Goal: Transaction & Acquisition: Purchase product/service

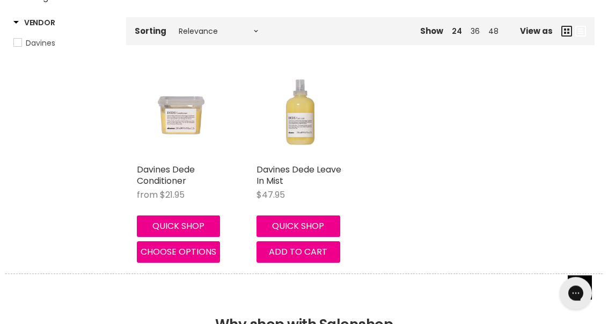
scroll to position [205, 0]
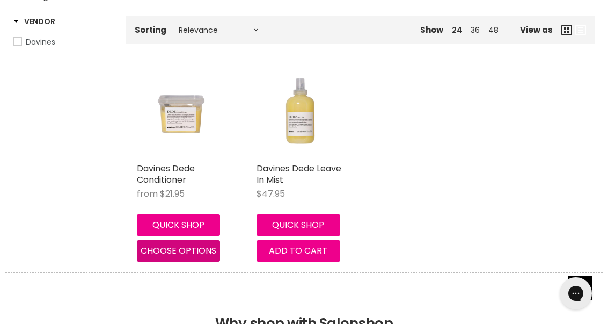
click at [154, 245] on span "Choose options" at bounding box center [179, 250] width 76 height 12
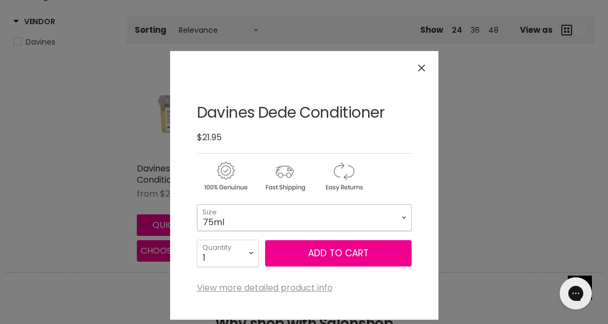
click at [396, 211] on select "75ml 250ml 1 Litre" at bounding box center [304, 217] width 215 height 27
select select "1 Litre"
click at [374, 254] on button "Add to cart" at bounding box center [338, 253] width 147 height 27
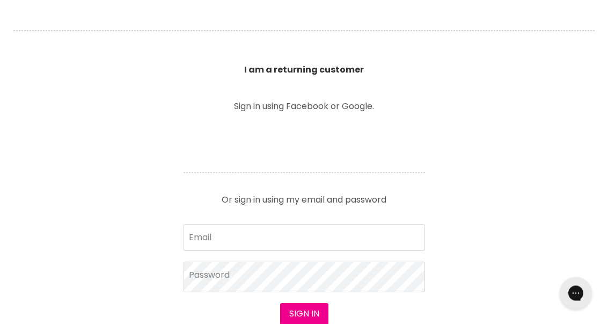
scroll to position [360, 0]
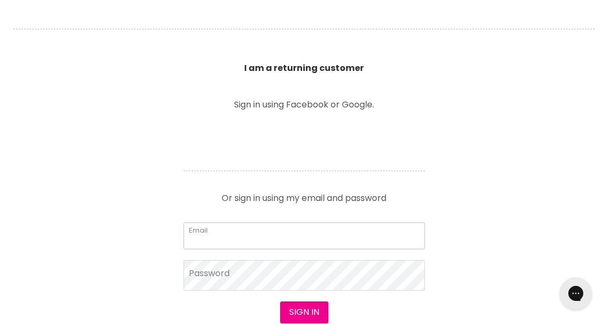
click at [367, 227] on input "Email" at bounding box center [305, 235] width 242 height 27
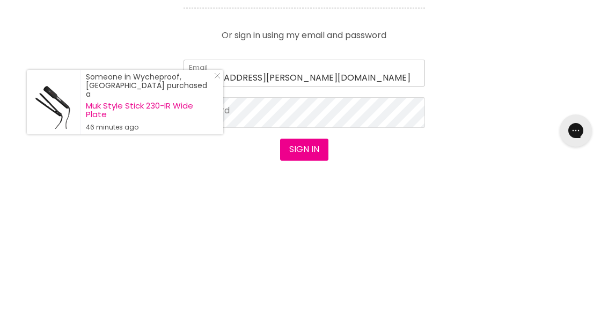
type input "maree.eggleton@me.com"
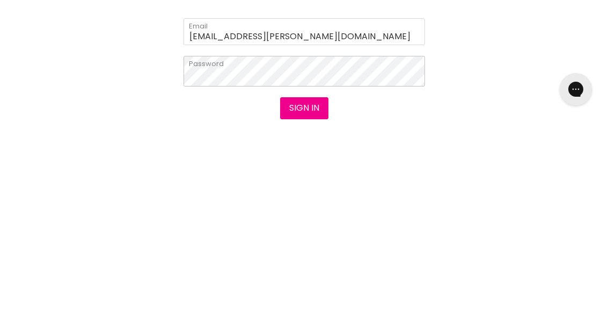
click at [304, 301] on button "Sign in" at bounding box center [304, 311] width 48 height 21
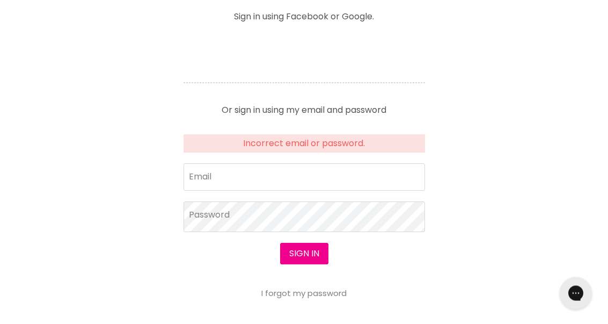
scroll to position [447, 0]
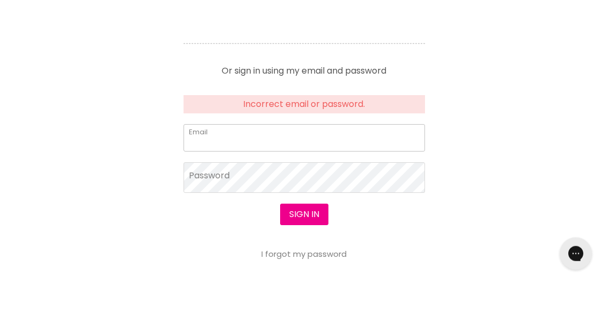
click at [353, 177] on input "Email" at bounding box center [305, 177] width 242 height 27
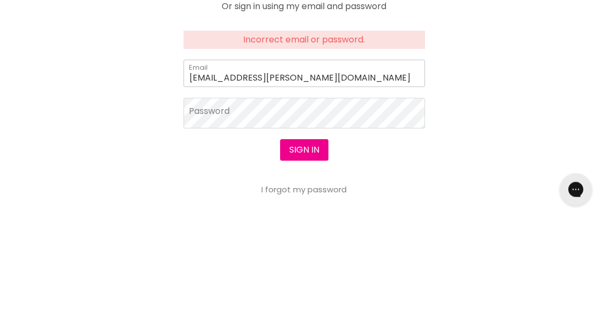
type input "maree.eggleton@me.com"
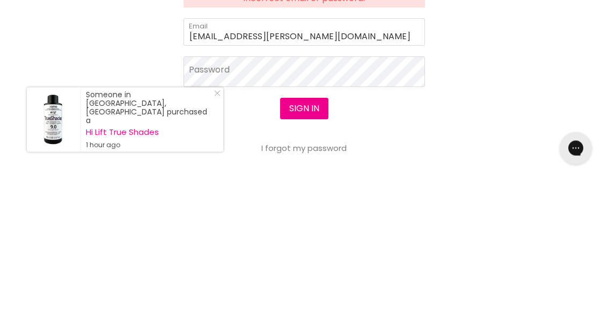
click at [300, 243] on button "Sign in" at bounding box center [304, 253] width 48 height 21
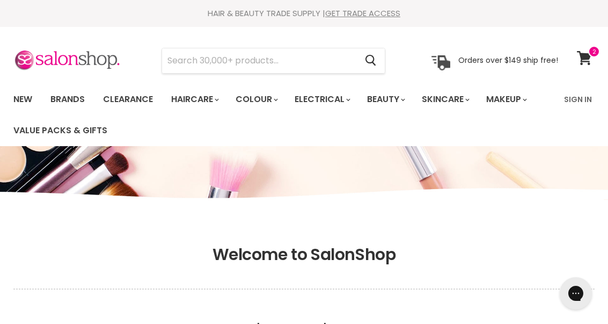
click at [588, 59] on icon at bounding box center [584, 58] width 14 height 14
